Goal: Task Accomplishment & Management: Use online tool/utility

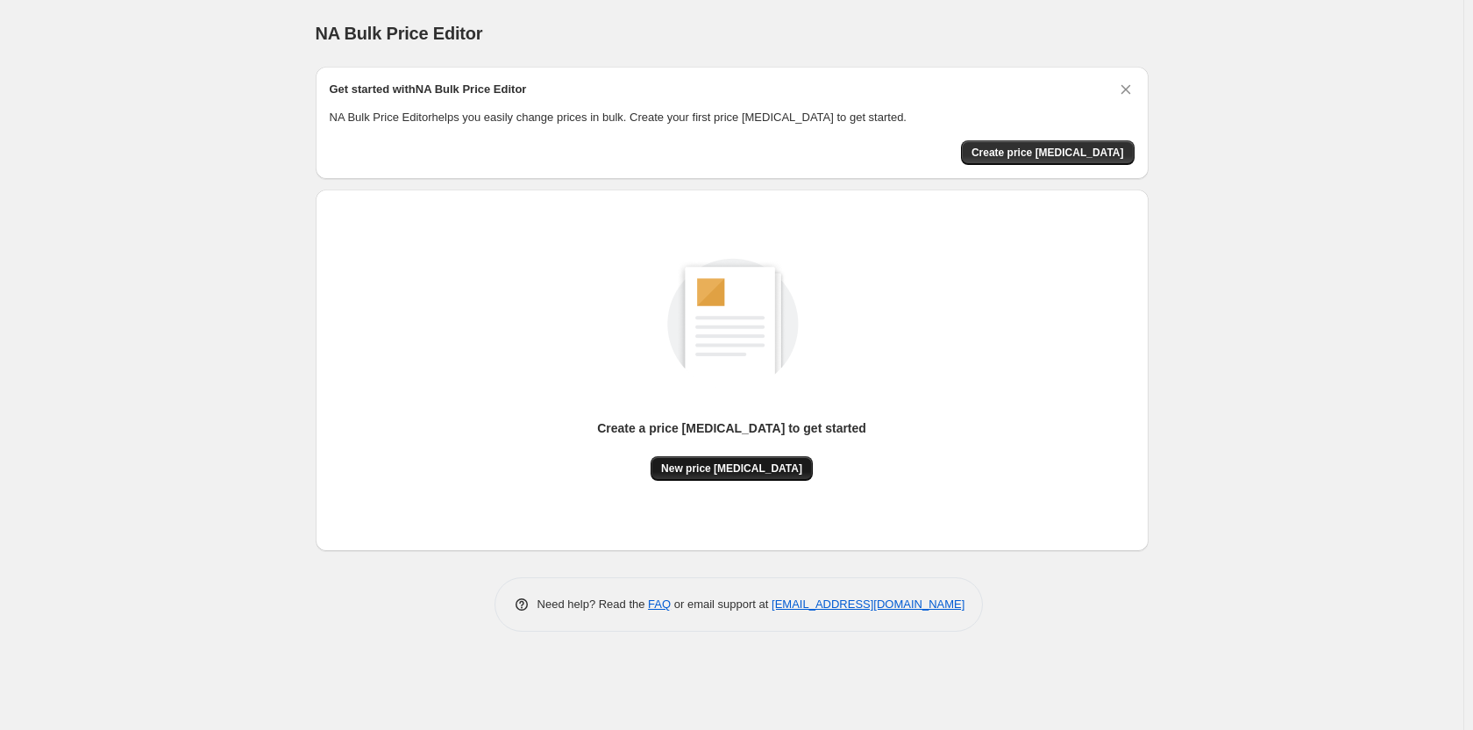
click at [750, 465] on span "New price change job" at bounding box center [731, 468] width 141 height 14
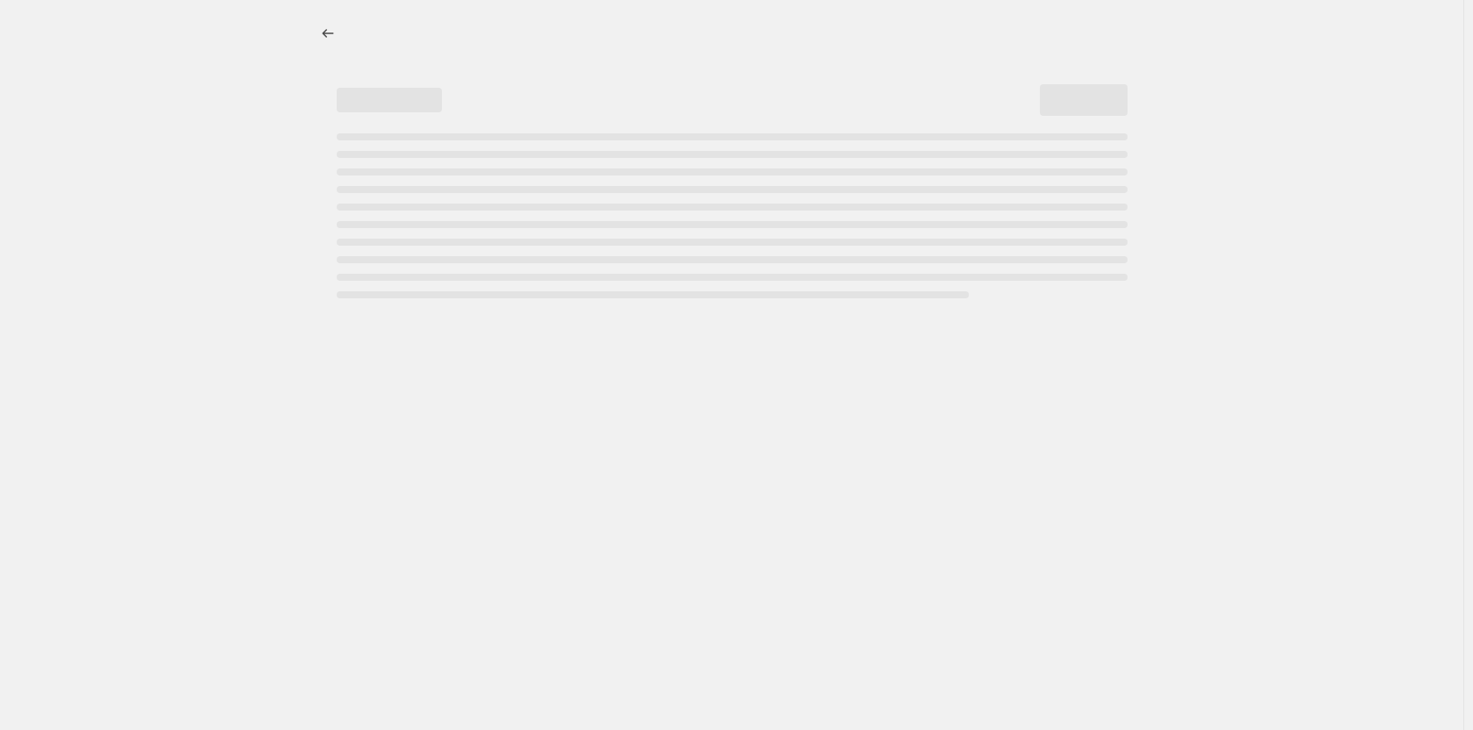
select select "percentage"
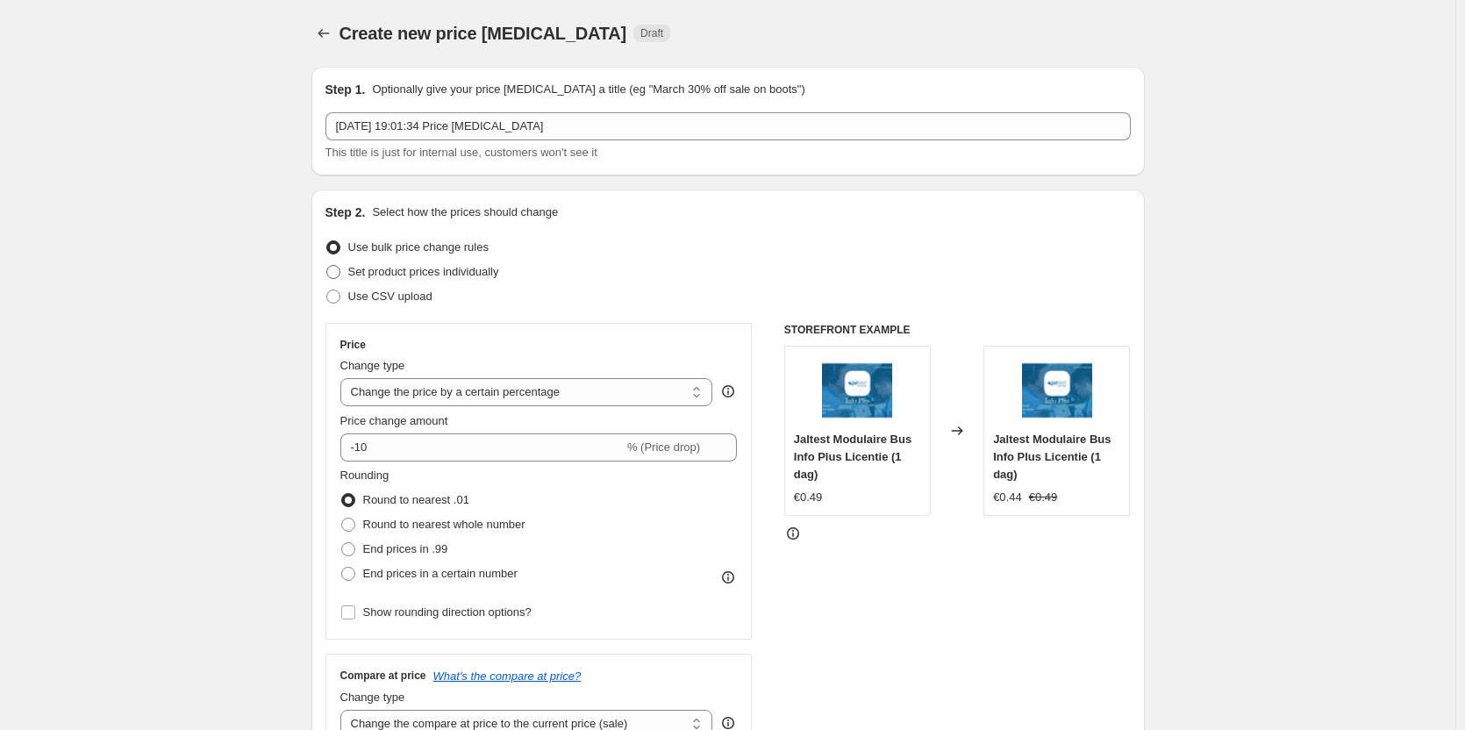
click at [491, 270] on span "Set product prices individually" at bounding box center [423, 271] width 151 height 13
click at [327, 266] on input "Set product prices individually" at bounding box center [326, 265] width 1 height 1
radio input "true"
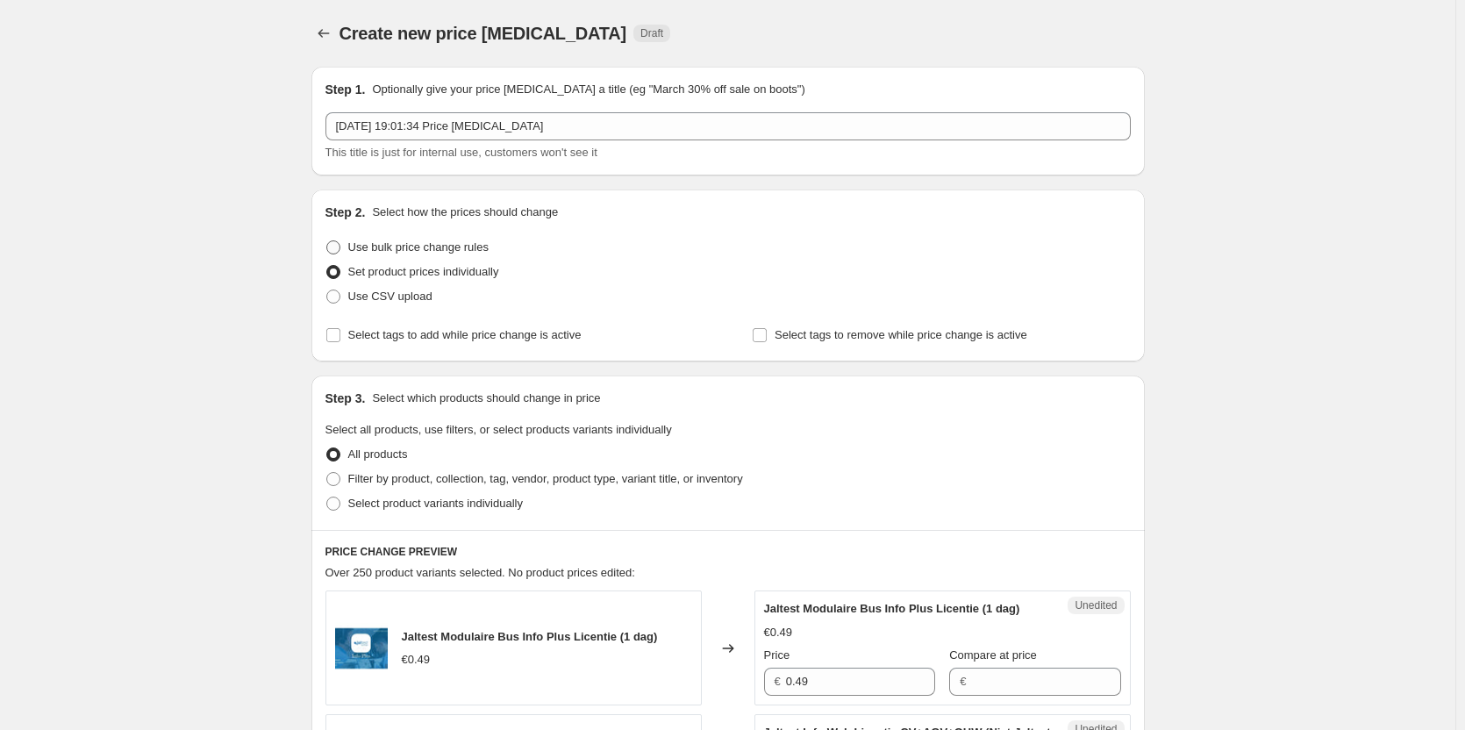
click at [486, 251] on span "Use bulk price change rules" at bounding box center [418, 246] width 140 height 13
click at [327, 241] on input "Use bulk price change rules" at bounding box center [326, 240] width 1 height 1
radio input "true"
select select "percentage"
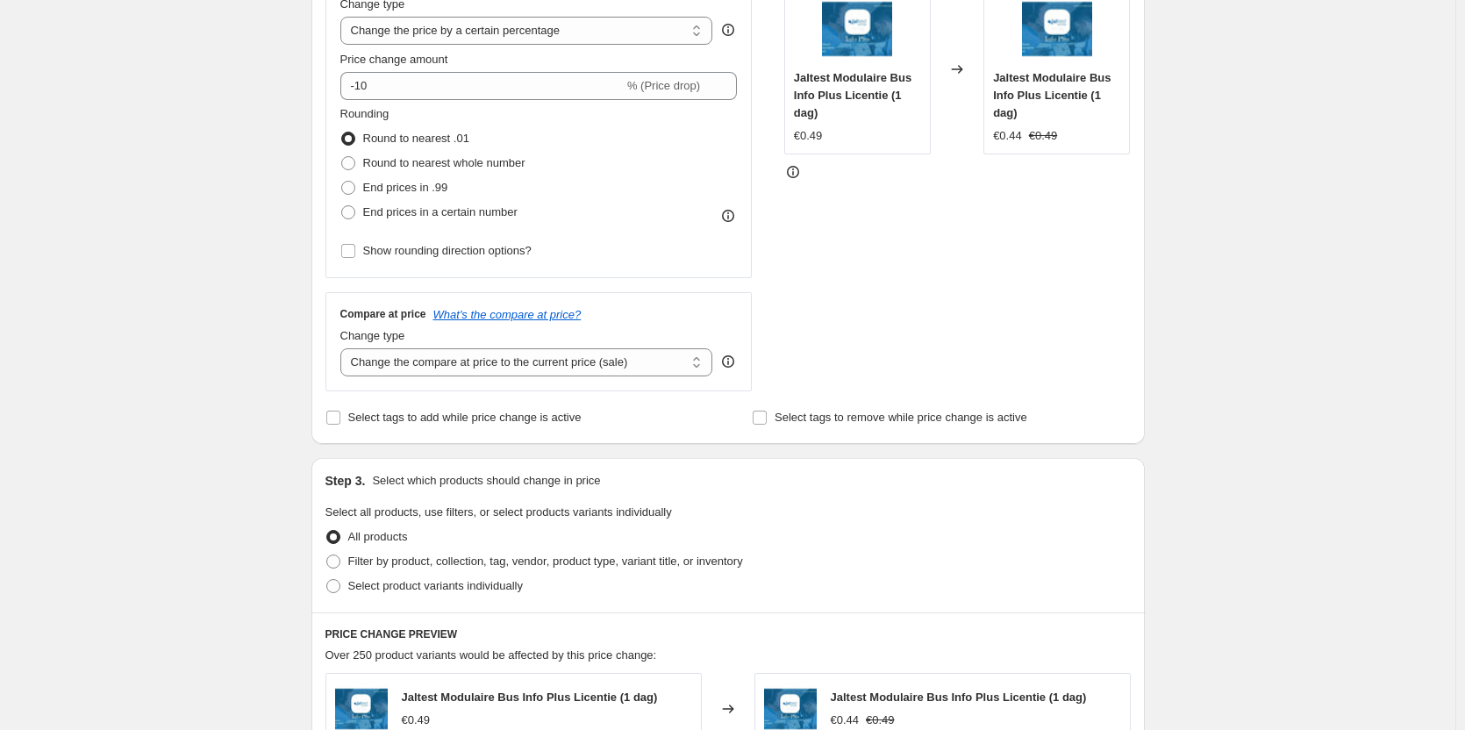
scroll to position [439, 0]
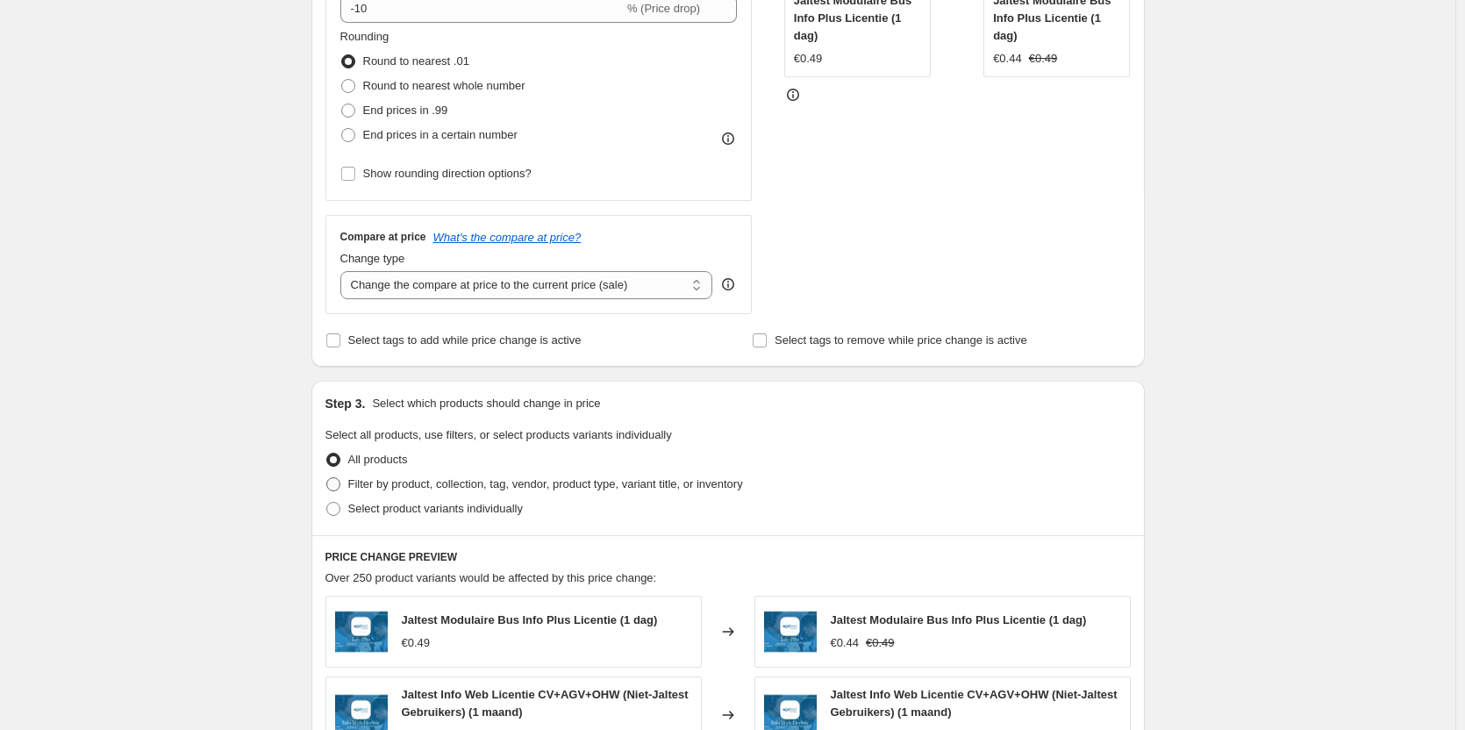
click at [495, 485] on span "Filter by product, collection, tag, vendor, product type, variant title, or inv…" at bounding box center [545, 483] width 395 height 13
click at [327, 478] on input "Filter by product, collection, tag, vendor, product type, variant title, or inv…" at bounding box center [326, 477] width 1 height 1
radio input "true"
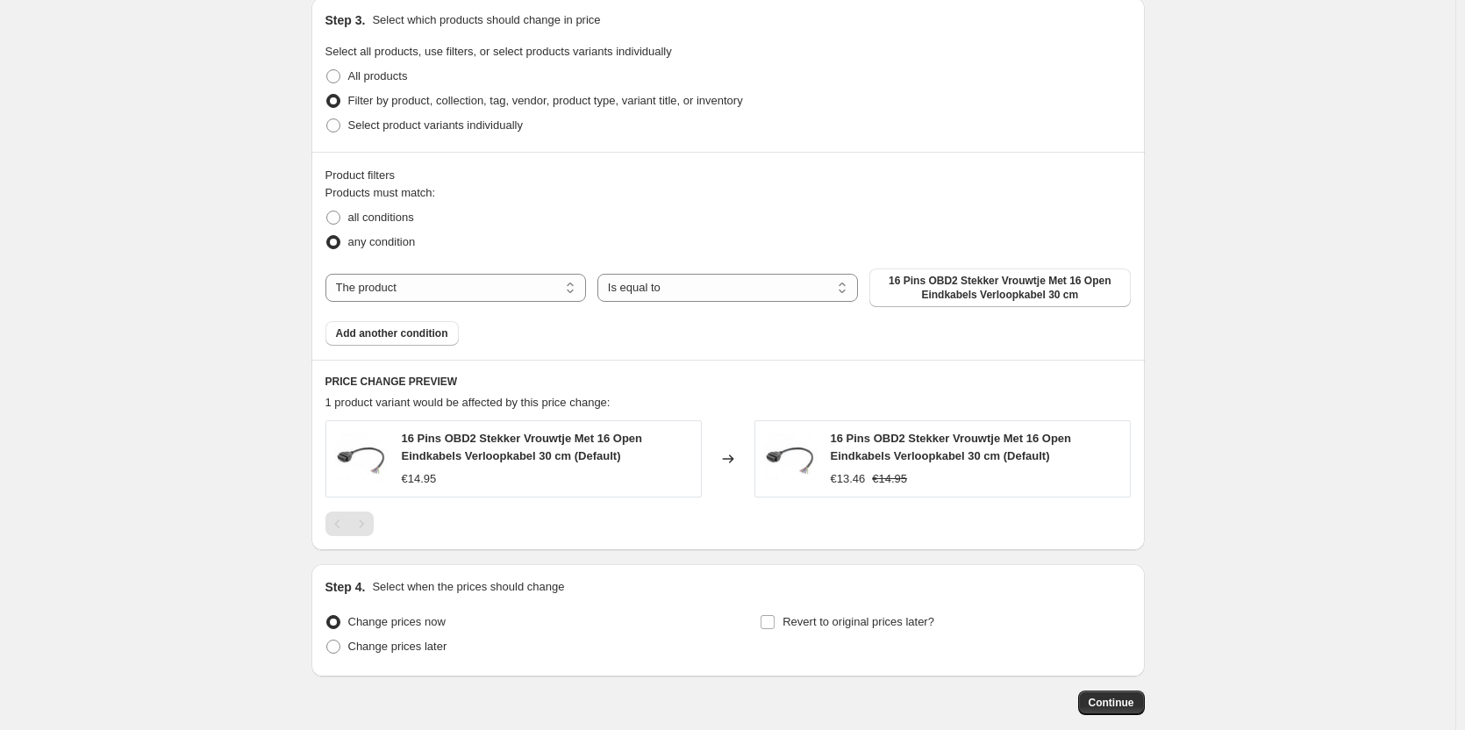
scroll to position [564, 0]
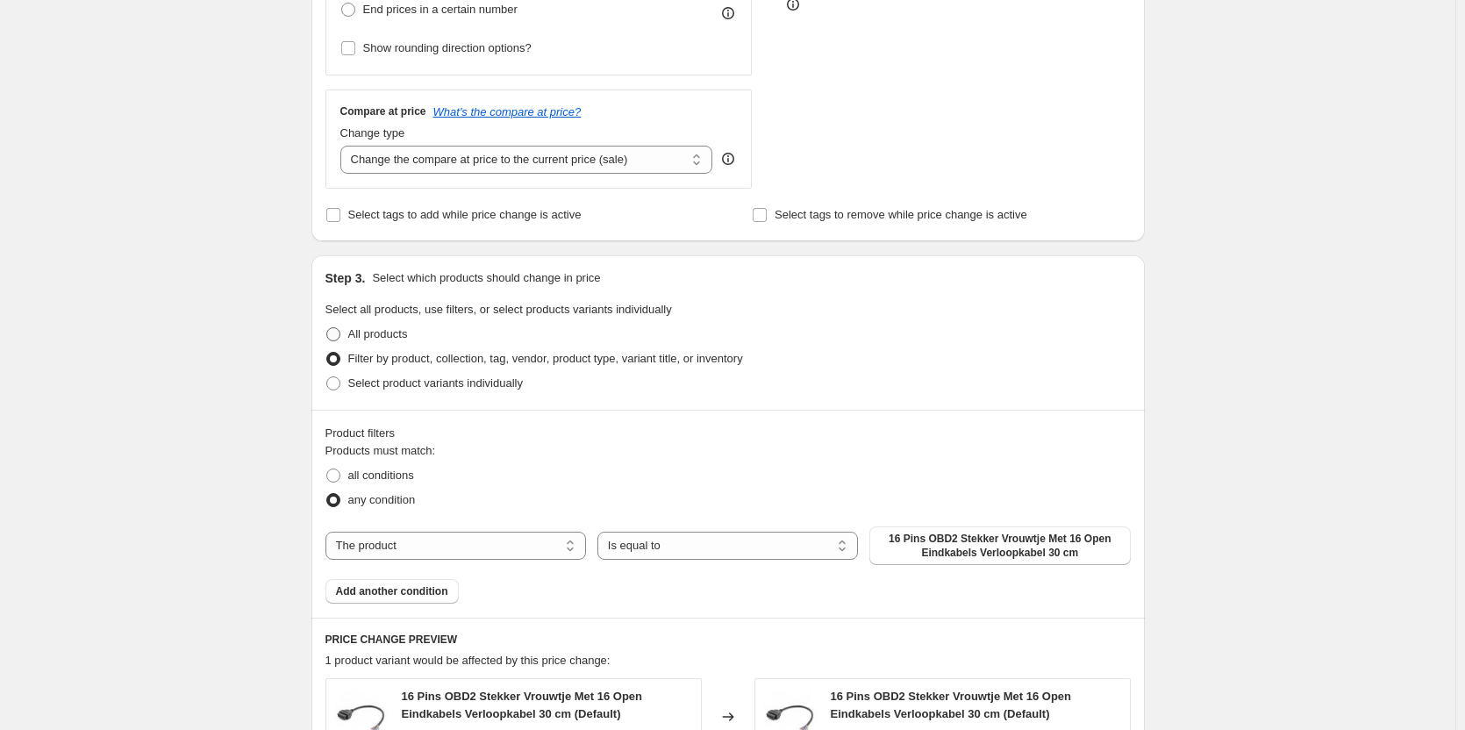
click at [387, 337] on span "All products" at bounding box center [378, 333] width 60 height 13
click at [327, 328] on input "All products" at bounding box center [326, 327] width 1 height 1
radio input "true"
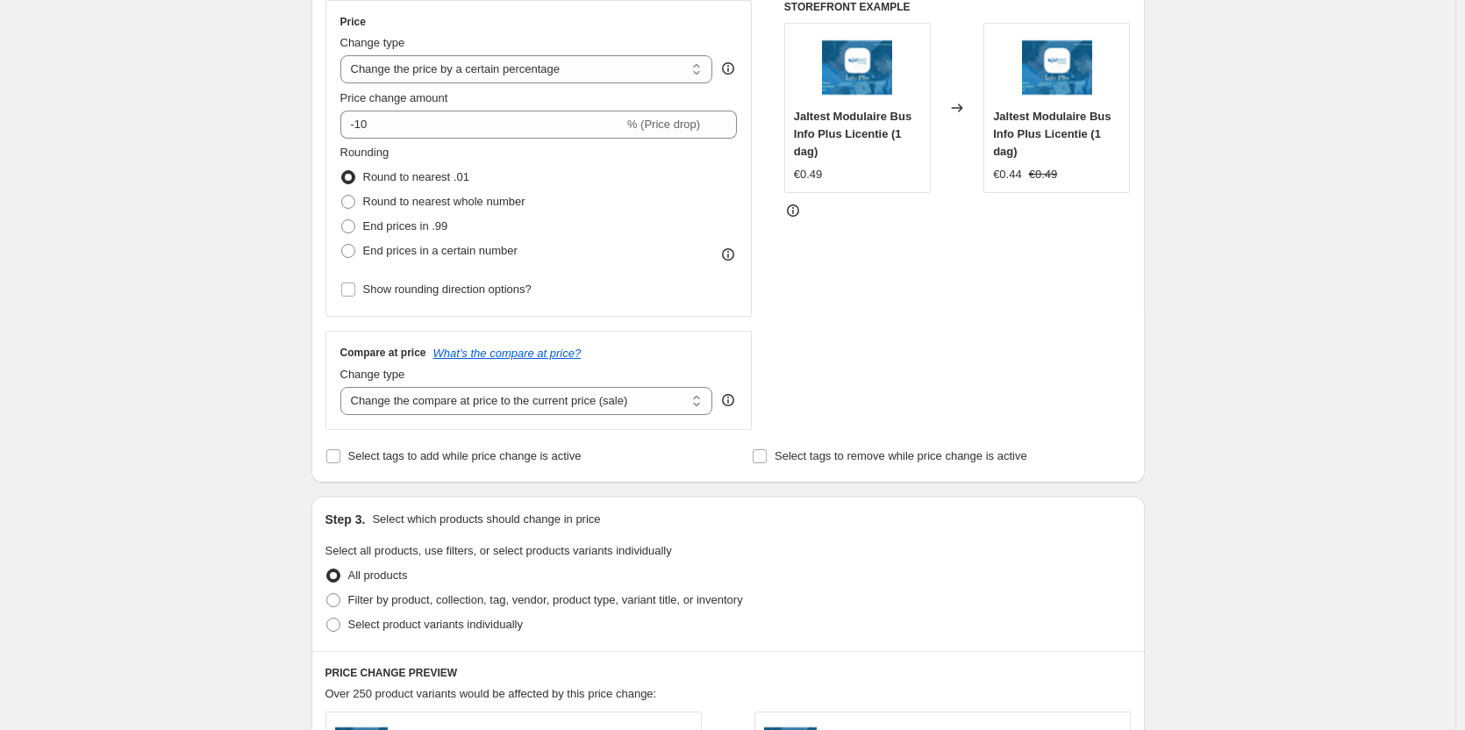
scroll to position [125, 0]
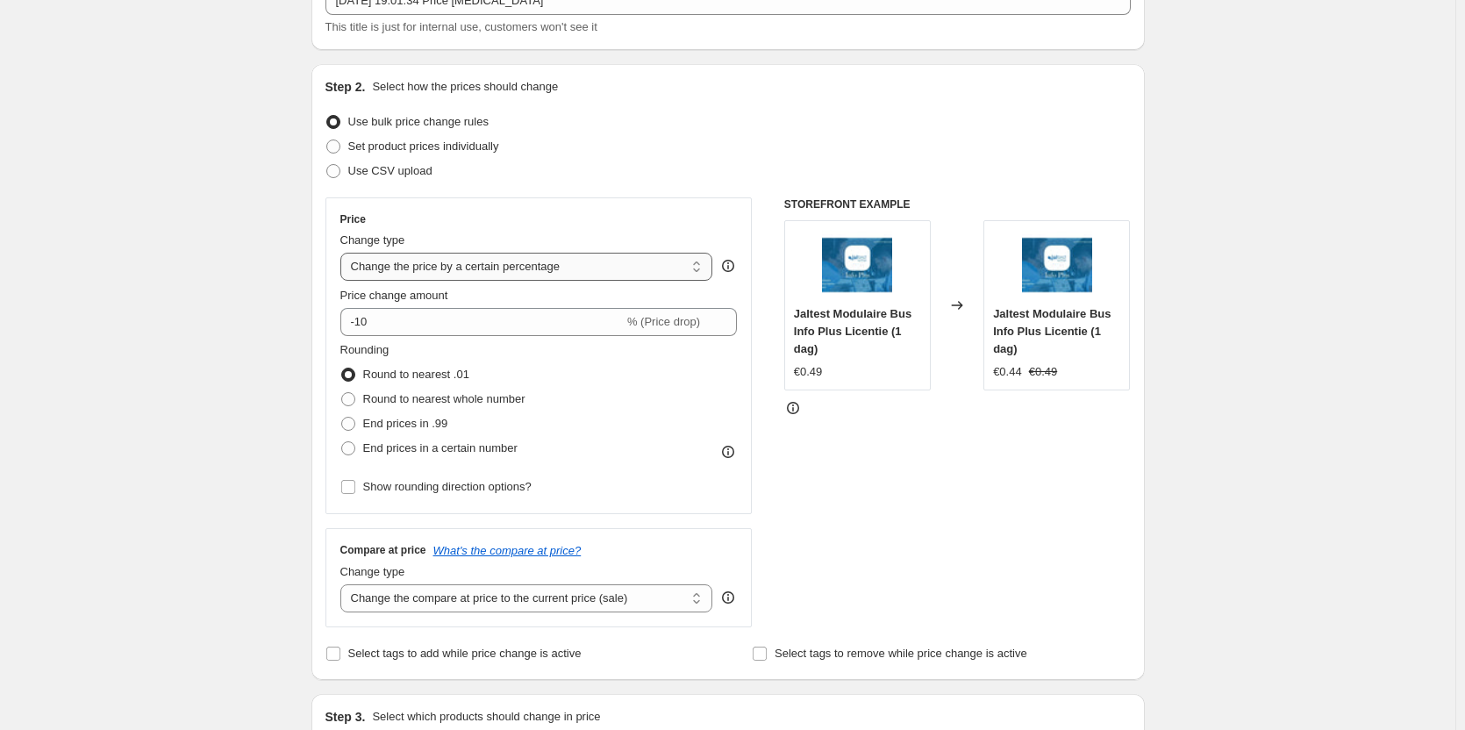
click at [455, 262] on select "Change the price to a certain amount Change the price by a certain amount Chang…" at bounding box center [526, 267] width 373 height 28
select select "to"
click at [344, 253] on select "Change the price to a certain amount Change the price by a certain amount Chang…" at bounding box center [526, 267] width 373 height 28
type input "80.00"
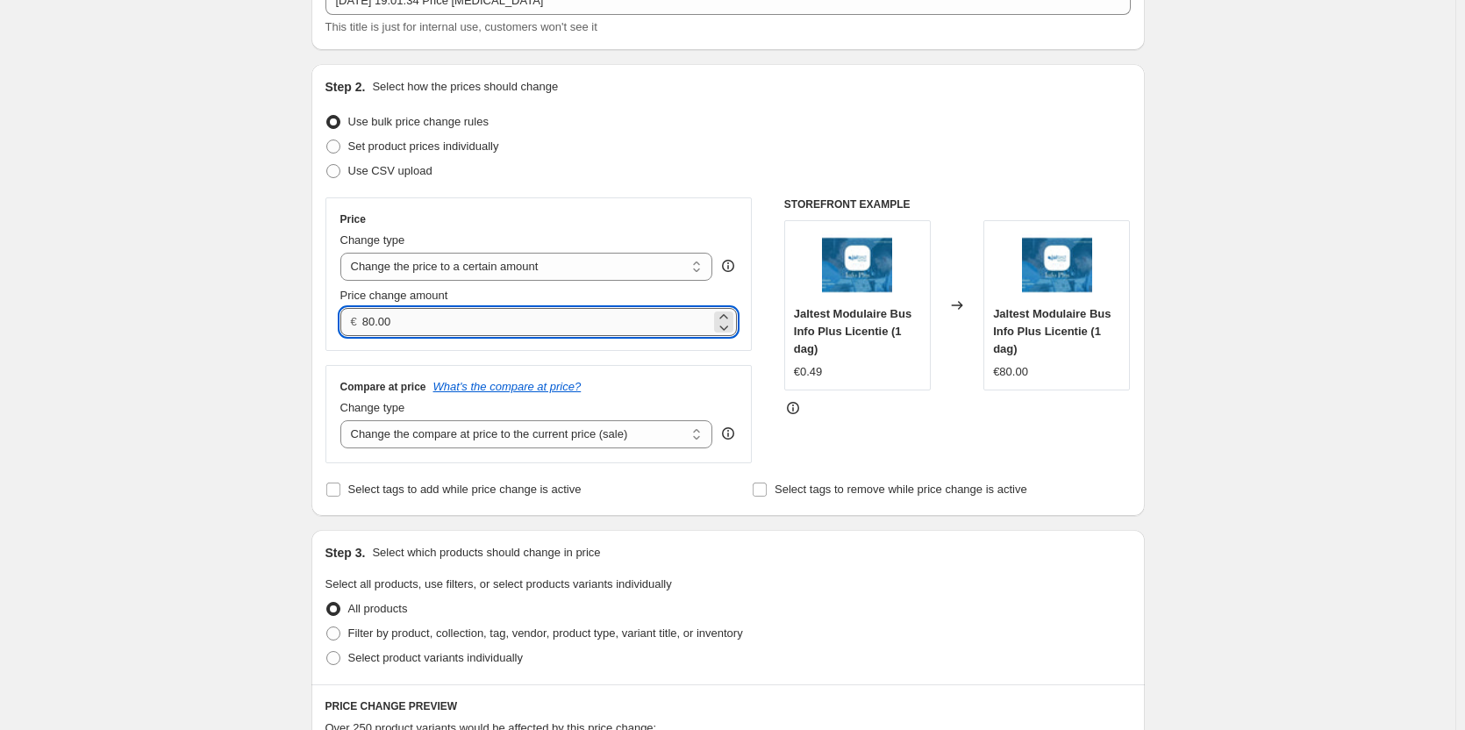
click at [645, 318] on input "80.00" at bounding box center [536, 322] width 348 height 28
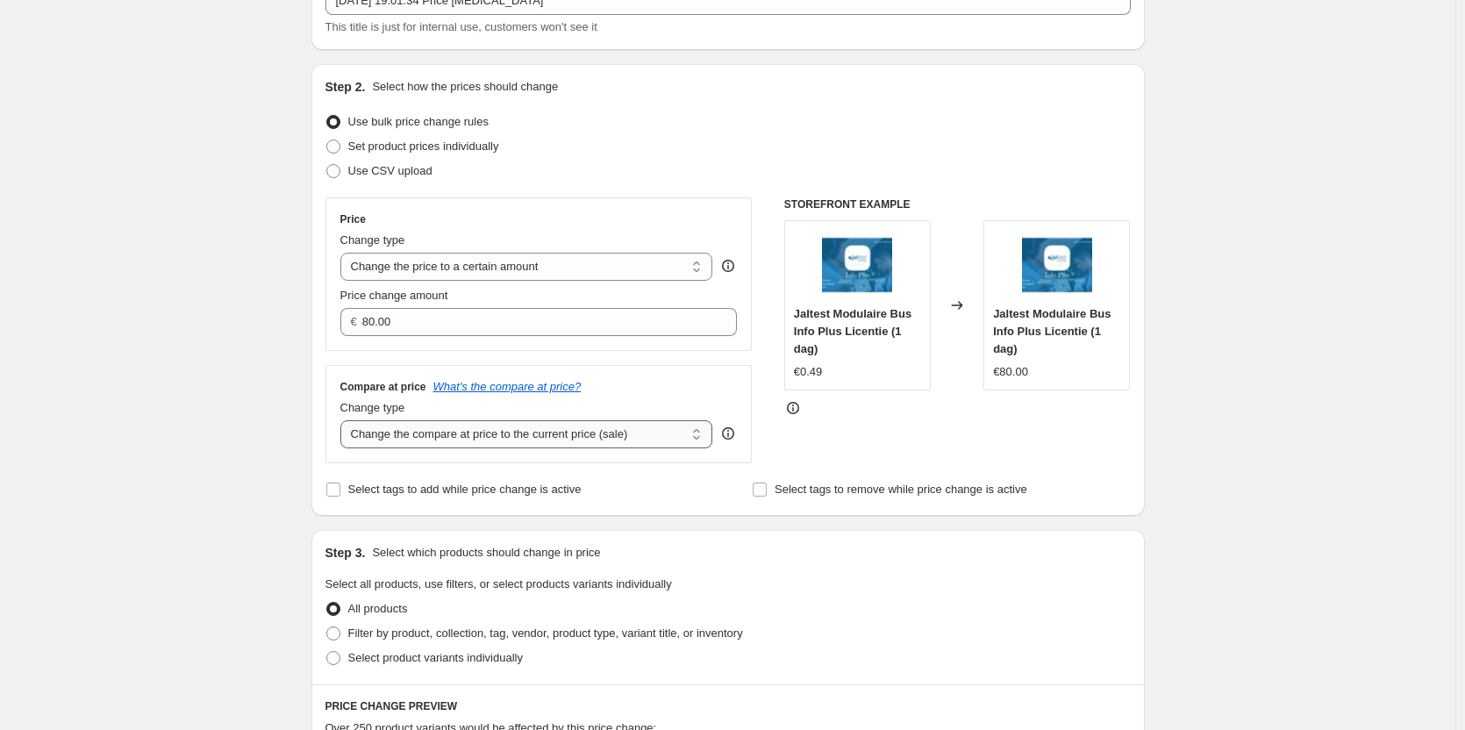
click at [569, 433] on select "Change the compare at price to the current price (sale) Change the compare at p…" at bounding box center [526, 434] width 373 height 28
click at [1394, 455] on div "Create new price change job. This page is ready Create new price change job Dra…" at bounding box center [727, 675] width 1455 height 1601
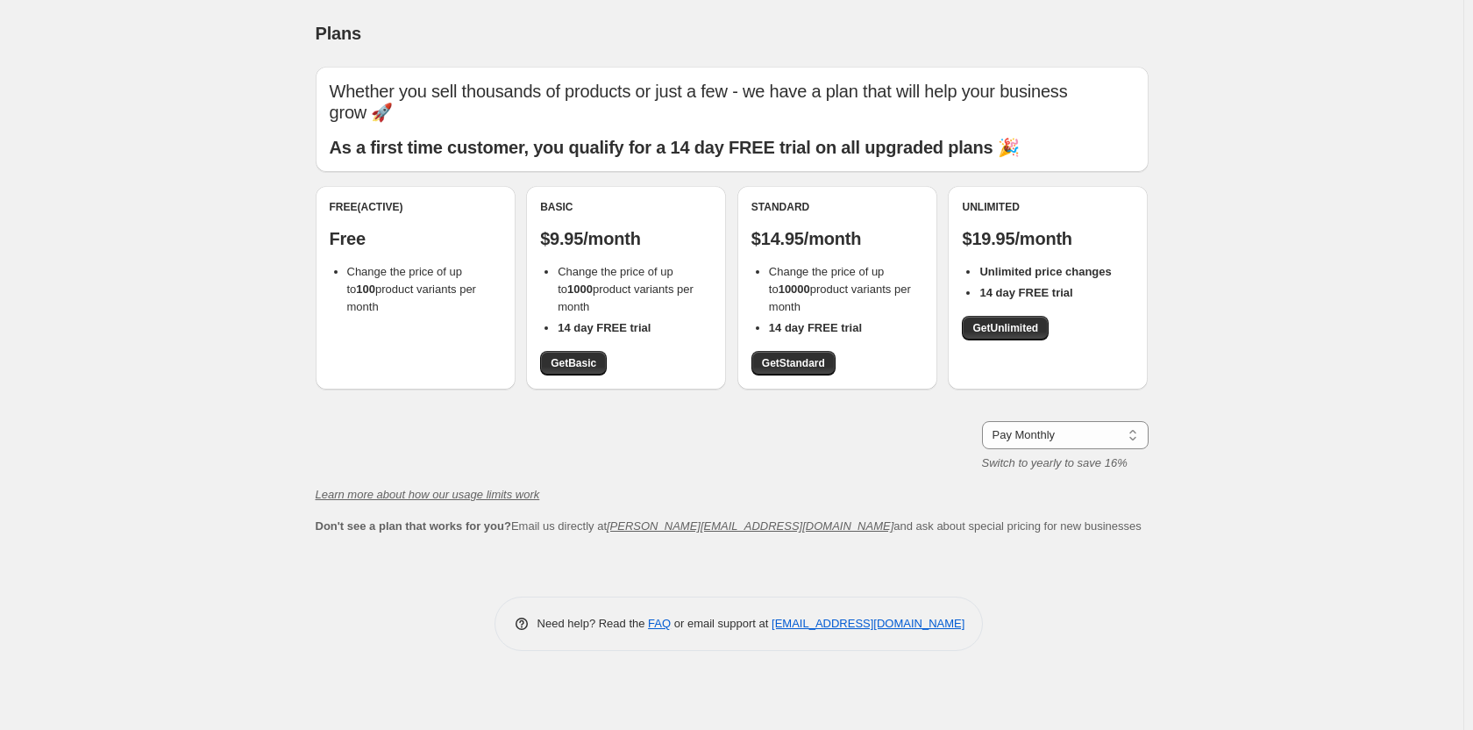
click at [602, 281] on li "Change the price of up to 1000 product variants per month" at bounding box center [635, 289] width 154 height 53
click at [859, 286] on span "Change the price of up to 10000 product variants per month" at bounding box center [840, 289] width 142 height 48
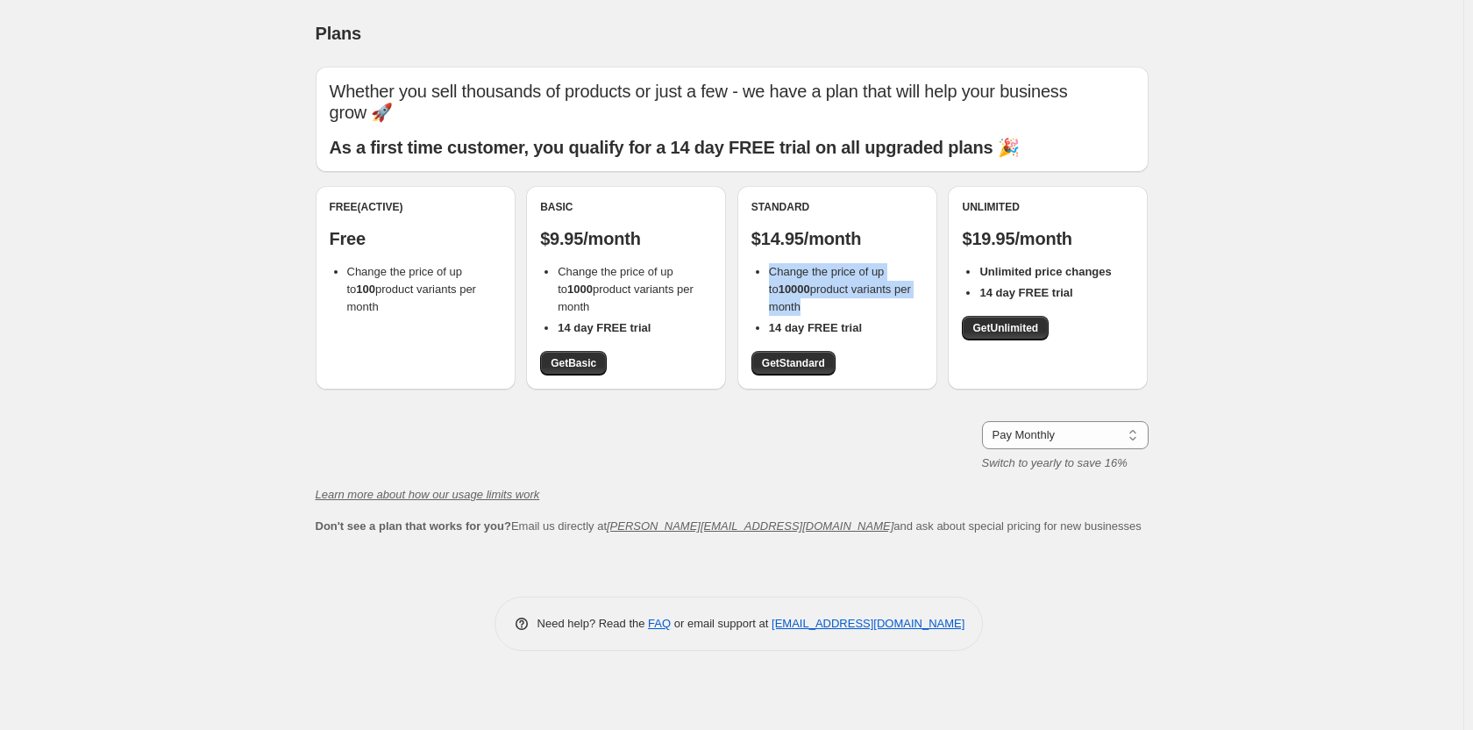
click at [859, 286] on span "Change the price of up to 10000 product variants per month" at bounding box center [840, 289] width 142 height 48
click at [854, 309] on li "Change the price of up to 10000 product variants per month" at bounding box center [846, 289] width 154 height 53
drag, startPoint x: 854, startPoint y: 310, endPoint x: 790, endPoint y: 275, distance: 73.0
click at [790, 275] on li "Change the price of up to 10000 product variants per month" at bounding box center [846, 289] width 154 height 53
click at [813, 291] on span "Change the price of up to 10000 product variants per month" at bounding box center [840, 289] width 142 height 48
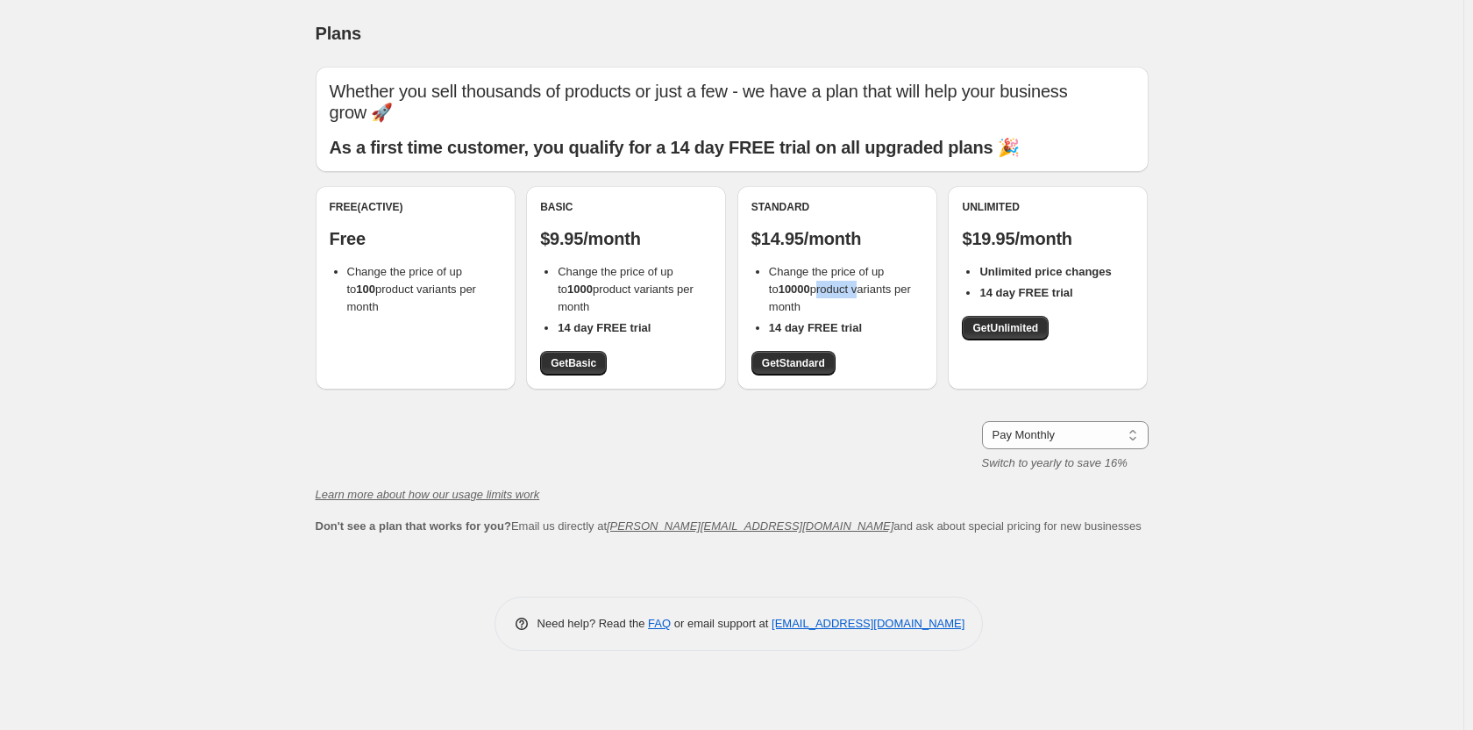
click at [813, 291] on span "Change the price of up to 10000 product variants per month" at bounding box center [840, 289] width 142 height 48
click at [814, 296] on span "Change the price of up to 10000 product variants per month" at bounding box center [840, 289] width 142 height 48
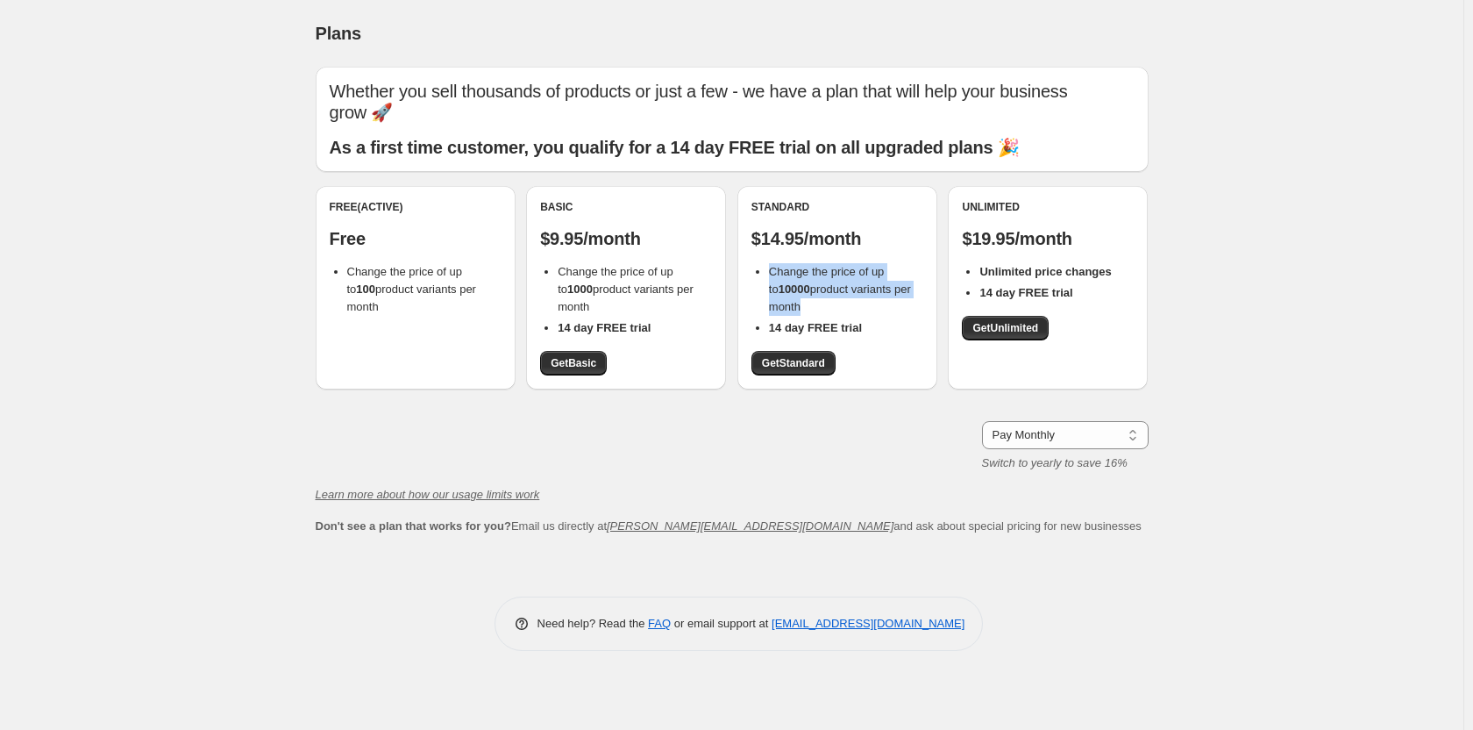
click at [814, 296] on span "Change the price of up to 10000 product variants per month" at bounding box center [840, 289] width 142 height 48
click at [1076, 439] on select "Pay Monthly Pay Yearly (Save 16%)" at bounding box center [1065, 435] width 167 height 28
click at [900, 379] on div "Standard $14.95/month Change the price of up to 10000 product variants per mont…" at bounding box center [838, 287] width 200 height 203
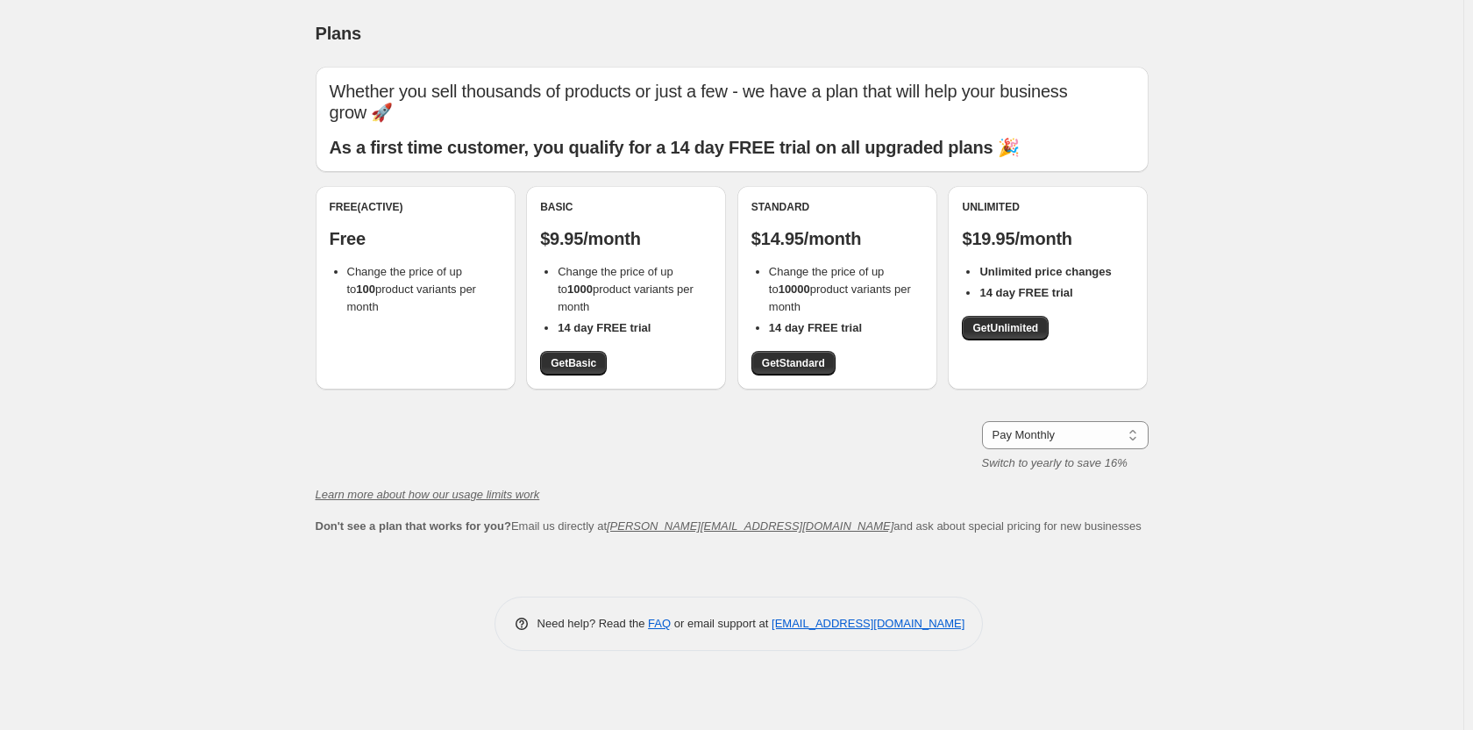
drag, startPoint x: 874, startPoint y: 309, endPoint x: 774, endPoint y: 263, distance: 110.7
click at [774, 263] on li "Change the price of up to 10000 product variants per month" at bounding box center [846, 289] width 154 height 53
drag, startPoint x: 360, startPoint y: 483, endPoint x: 360, endPoint y: 503, distance: 20.2
click at [362, 483] on div "Whether you sell thousands of products or just a few - we have a plan that will…" at bounding box center [732, 301] width 833 height 468
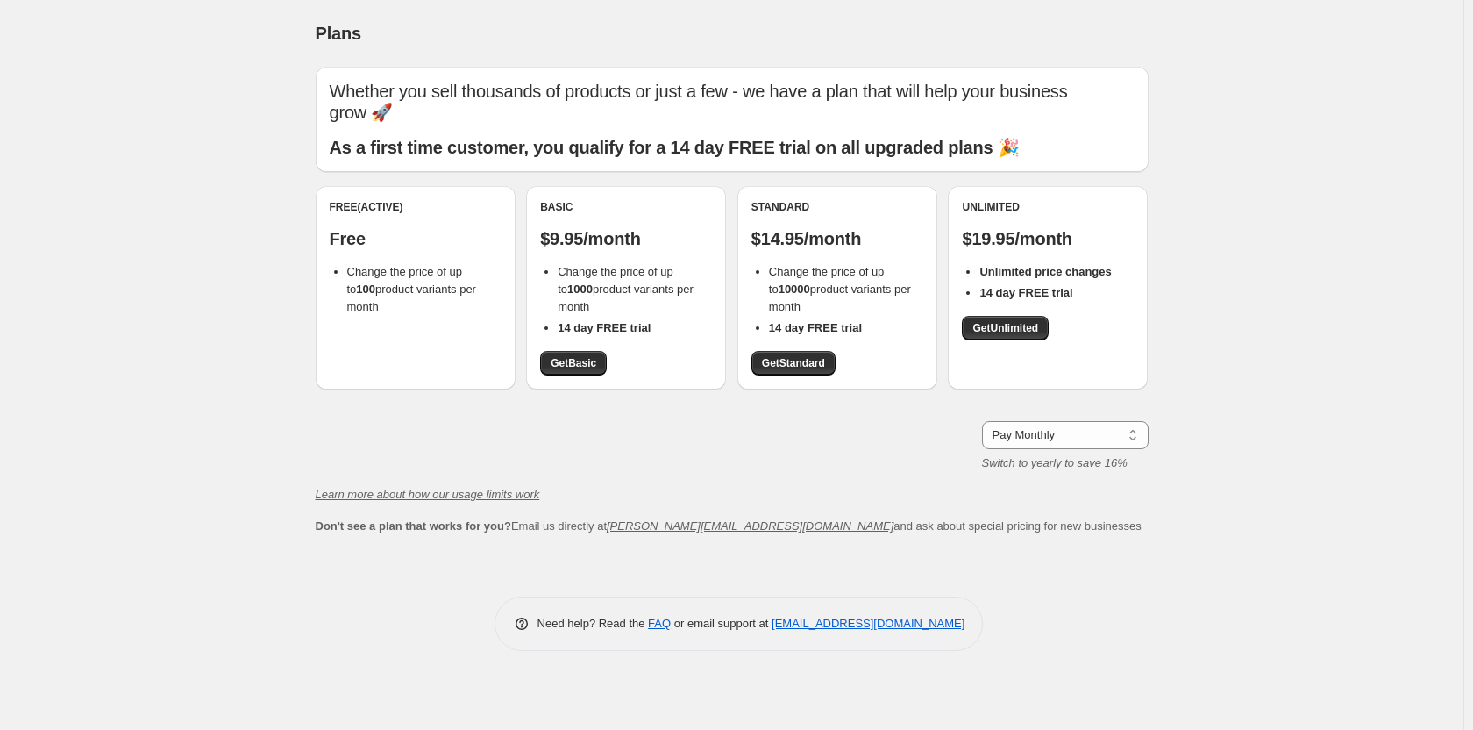
click at [360, 508] on div "Learn more about how our usage limits work Don't see a plan that works for you?…" at bounding box center [732, 510] width 833 height 49
click at [367, 496] on icon "Learn more about how our usage limits work" at bounding box center [428, 494] width 225 height 13
drag, startPoint x: 1041, startPoint y: 415, endPoint x: 1037, endPoint y: 433, distance: 18.7
click at [1041, 418] on div "Whether you sell thousands of products or just a few - we have a plan that will…" at bounding box center [732, 301] width 833 height 468
click at [1037, 436] on select "Pay Monthly Pay Yearly (Save 16%)" at bounding box center [1065, 435] width 167 height 28
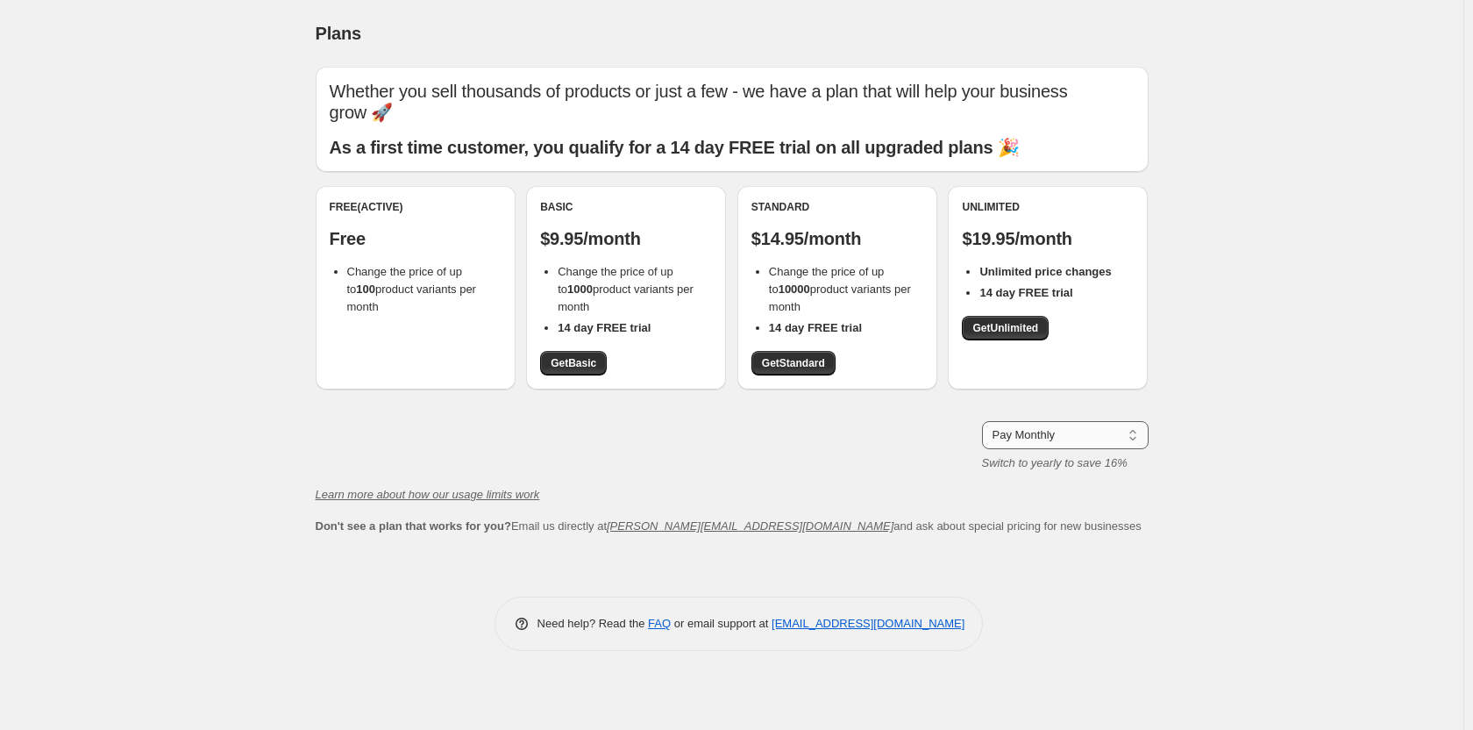
click at [1037, 437] on select "Pay Monthly Pay Yearly (Save 16%)" at bounding box center [1065, 435] width 167 height 28
